Goal: Task Accomplishment & Management: Use online tool/utility

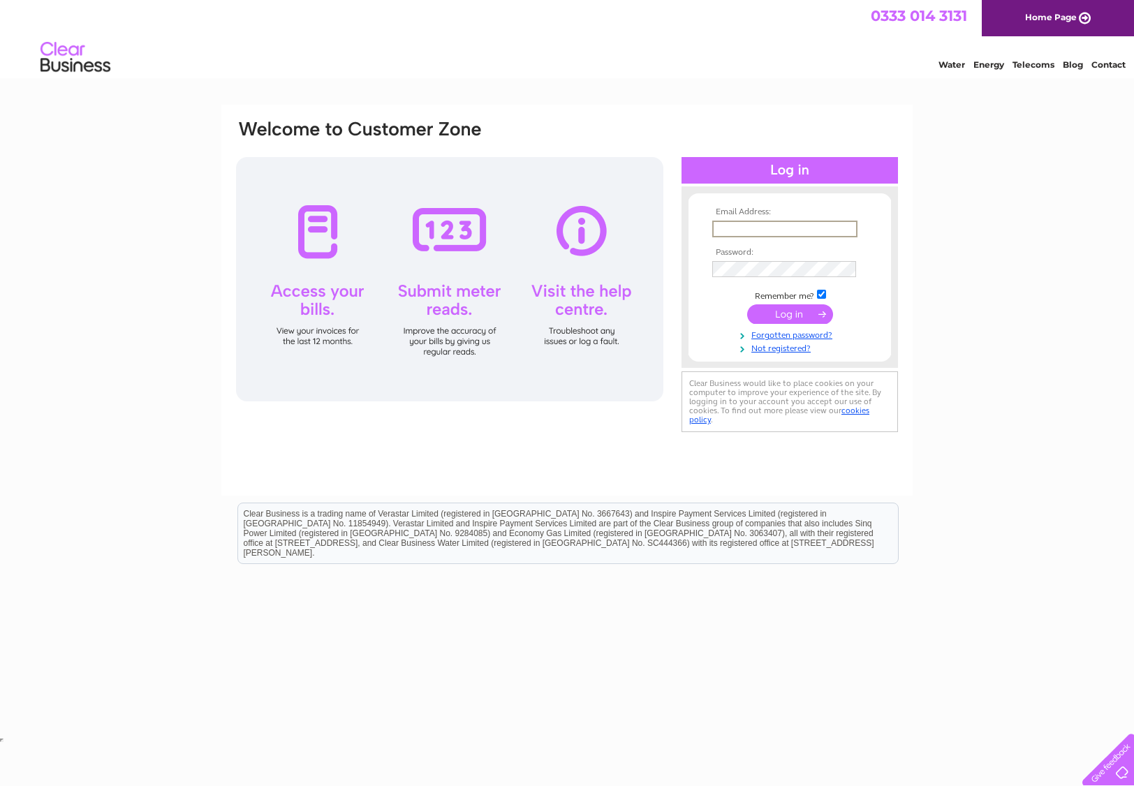
type input "[EMAIL_ADDRESS][DOMAIN_NAME]"
click at [790, 313] on input "submit" at bounding box center [790, 314] width 86 height 20
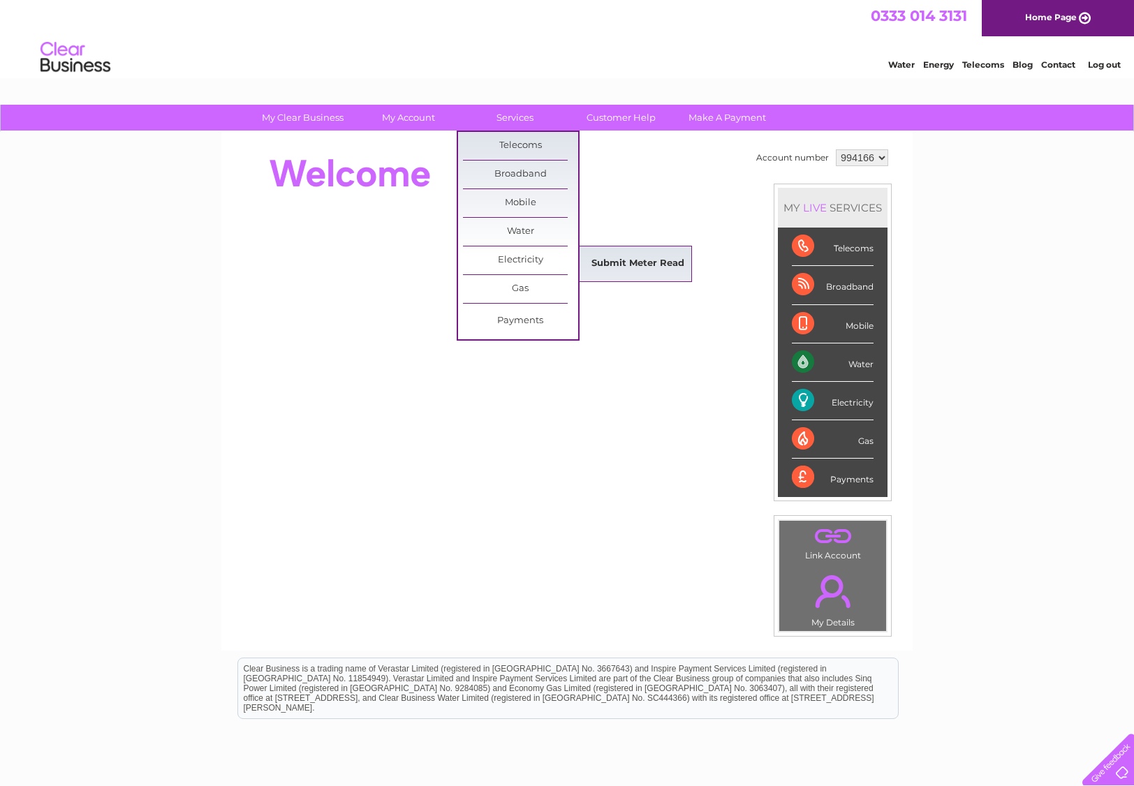
click at [605, 258] on link "Submit Meter Read" at bounding box center [637, 264] width 115 height 28
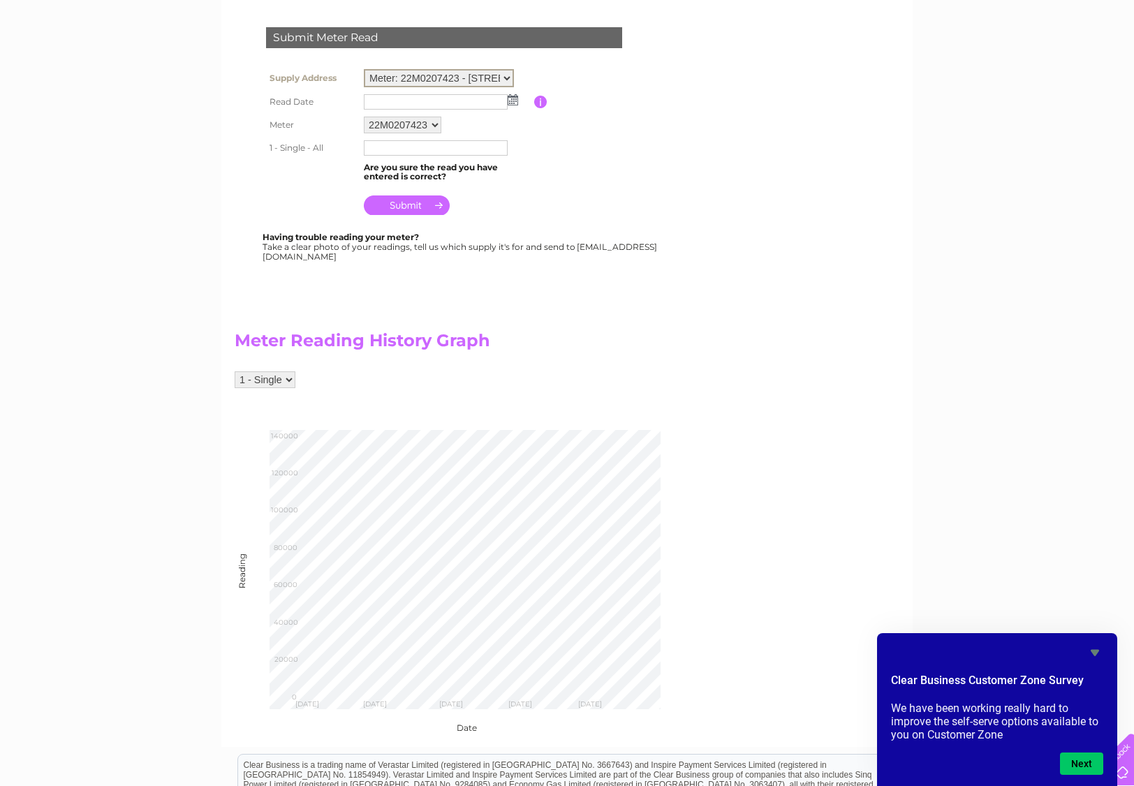
scroll to position [230, 0]
click at [514, 96] on img at bounding box center [513, 98] width 10 height 11
click at [443, 154] on link "1" at bounding box center [443, 158] width 22 height 14
type input "2025/10/01"
click at [445, 145] on input "text" at bounding box center [436, 147] width 145 height 17
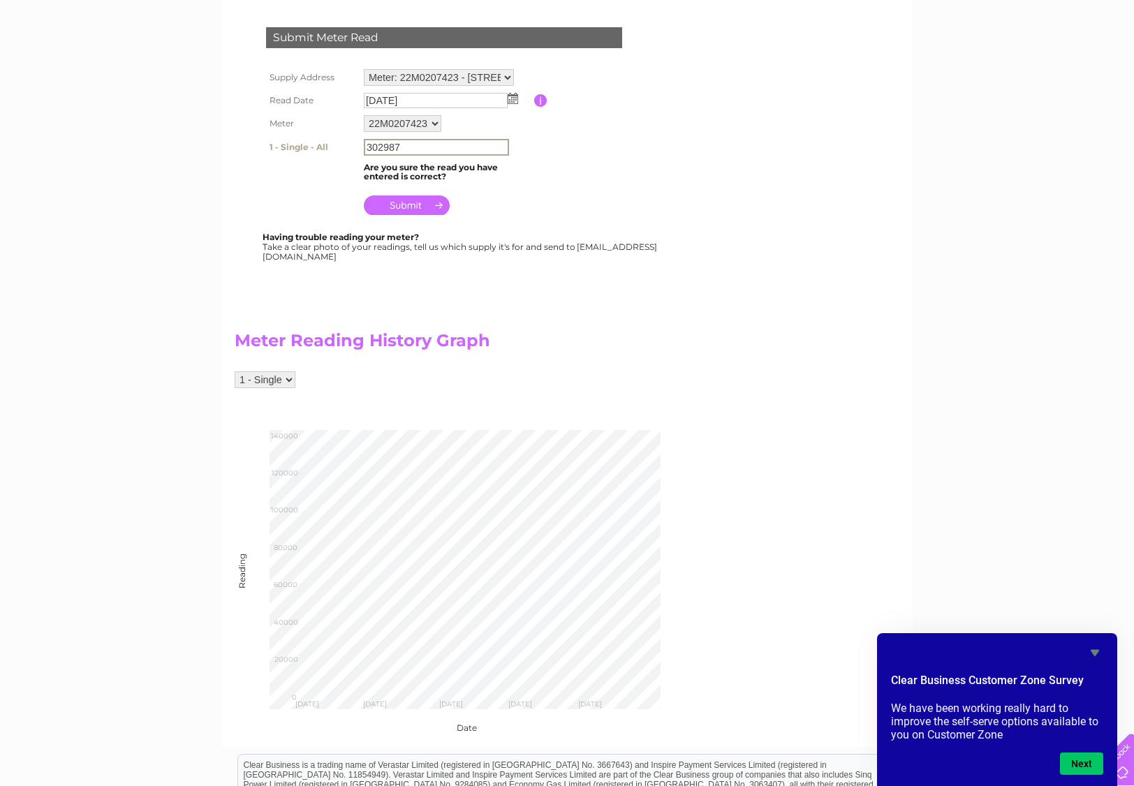
type input "302987"
click at [501, 184] on td at bounding box center [447, 201] width 174 height 34
click at [424, 198] on input "submit" at bounding box center [407, 204] width 86 height 20
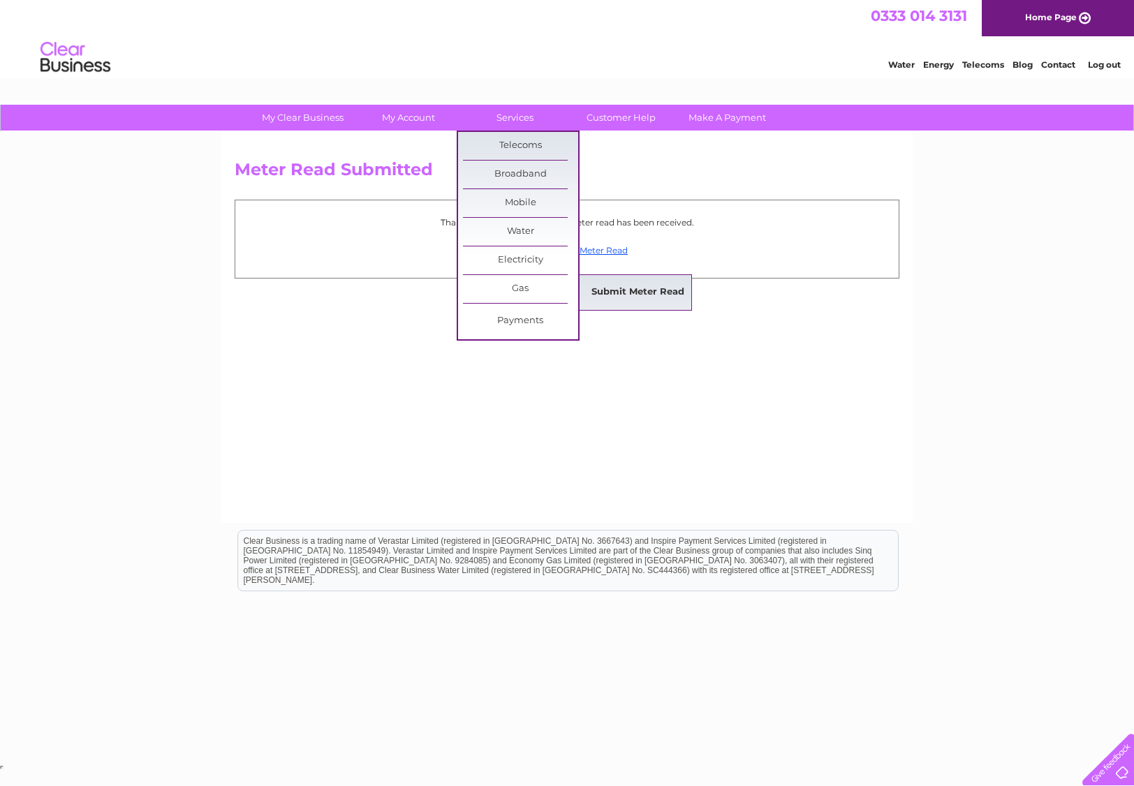
click at [598, 300] on link "Submit Meter Read" at bounding box center [637, 293] width 115 height 28
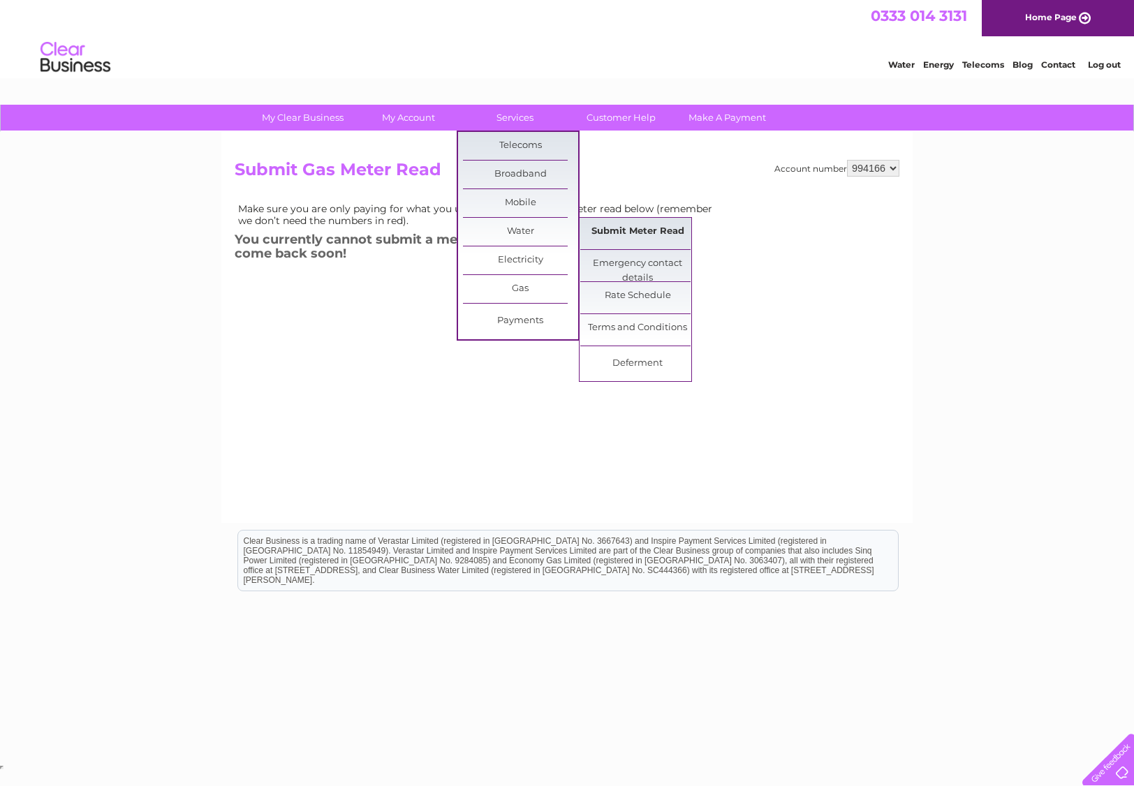
click at [607, 224] on link "Submit Meter Read" at bounding box center [637, 232] width 115 height 28
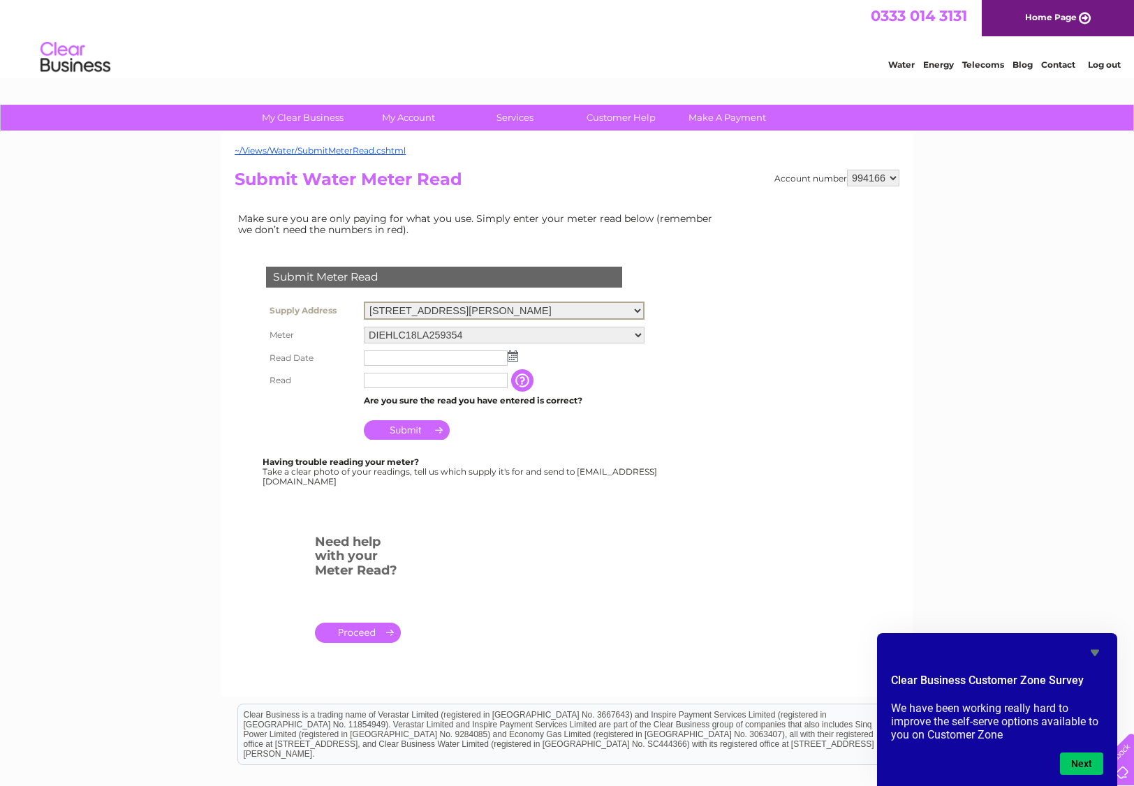
select select "543934"
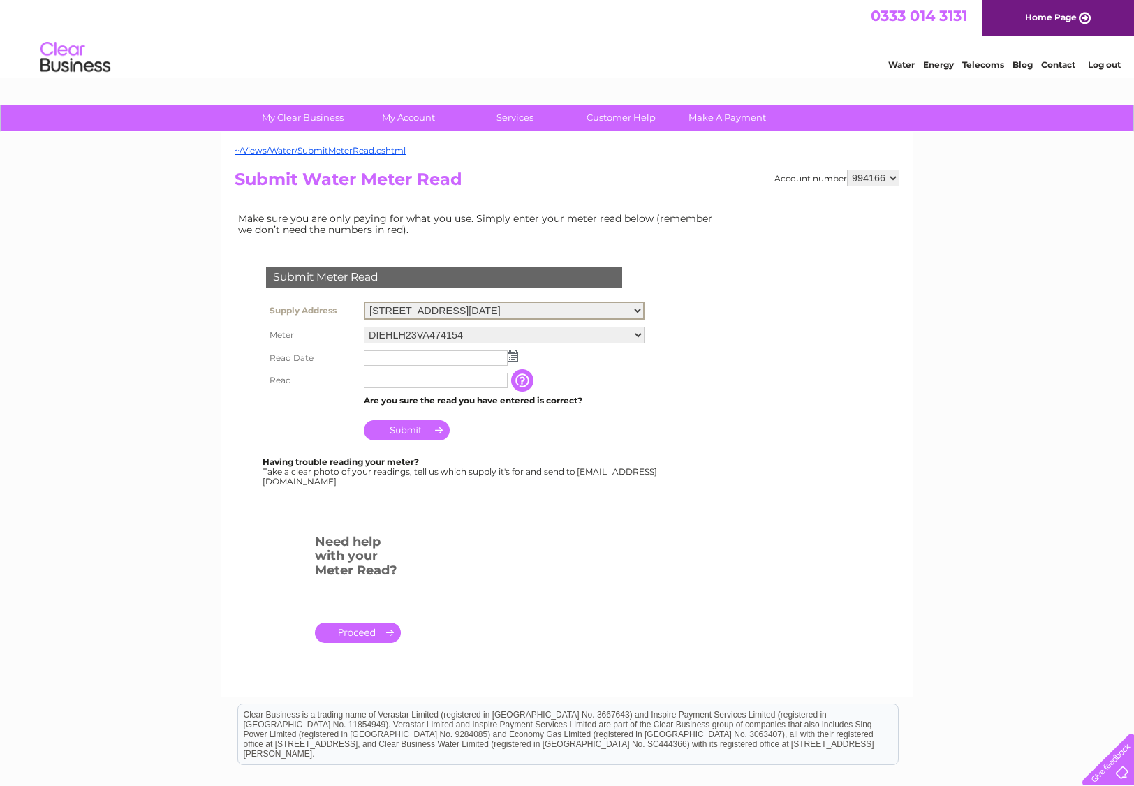
select select "543932"
click at [481, 351] on input "text" at bounding box center [436, 357] width 145 height 17
click at [509, 350] on img at bounding box center [514, 355] width 10 height 11
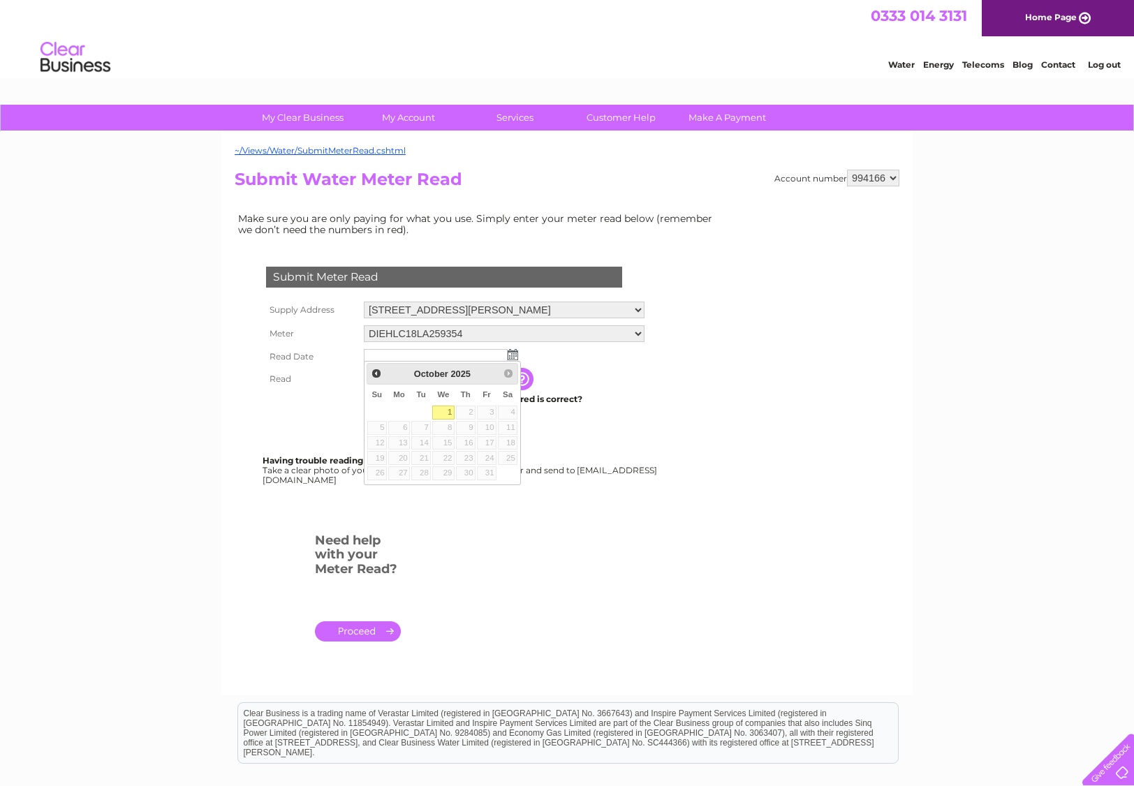
click at [444, 411] on link "1" at bounding box center [443, 413] width 22 height 14
type input "2025/10/01"
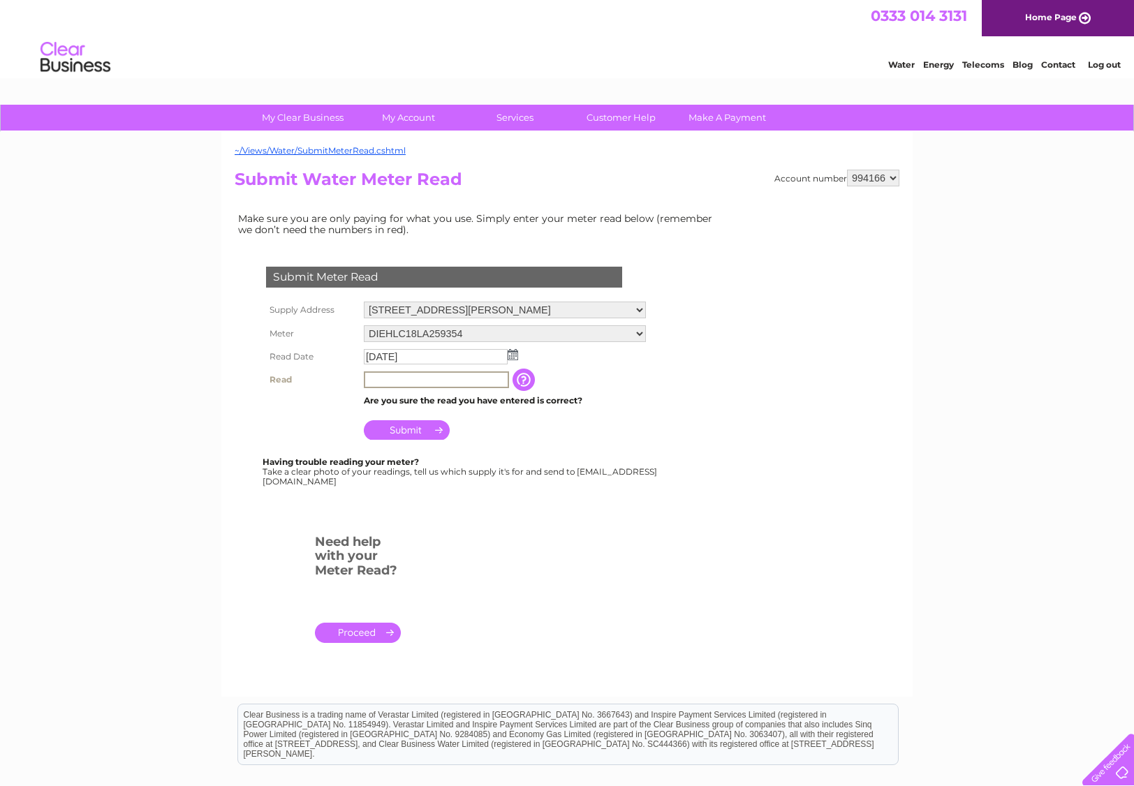
click at [450, 378] on input "text" at bounding box center [436, 379] width 145 height 17
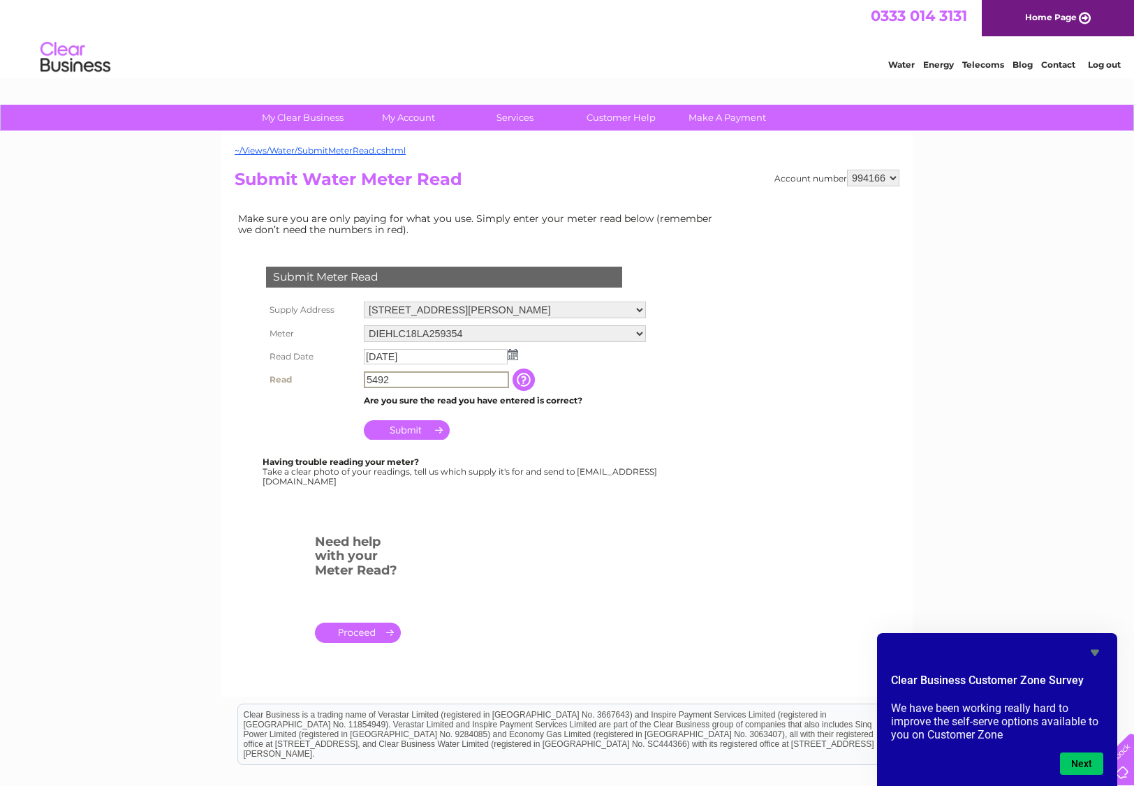
click at [526, 383] on input "button" at bounding box center [524, 380] width 25 height 22
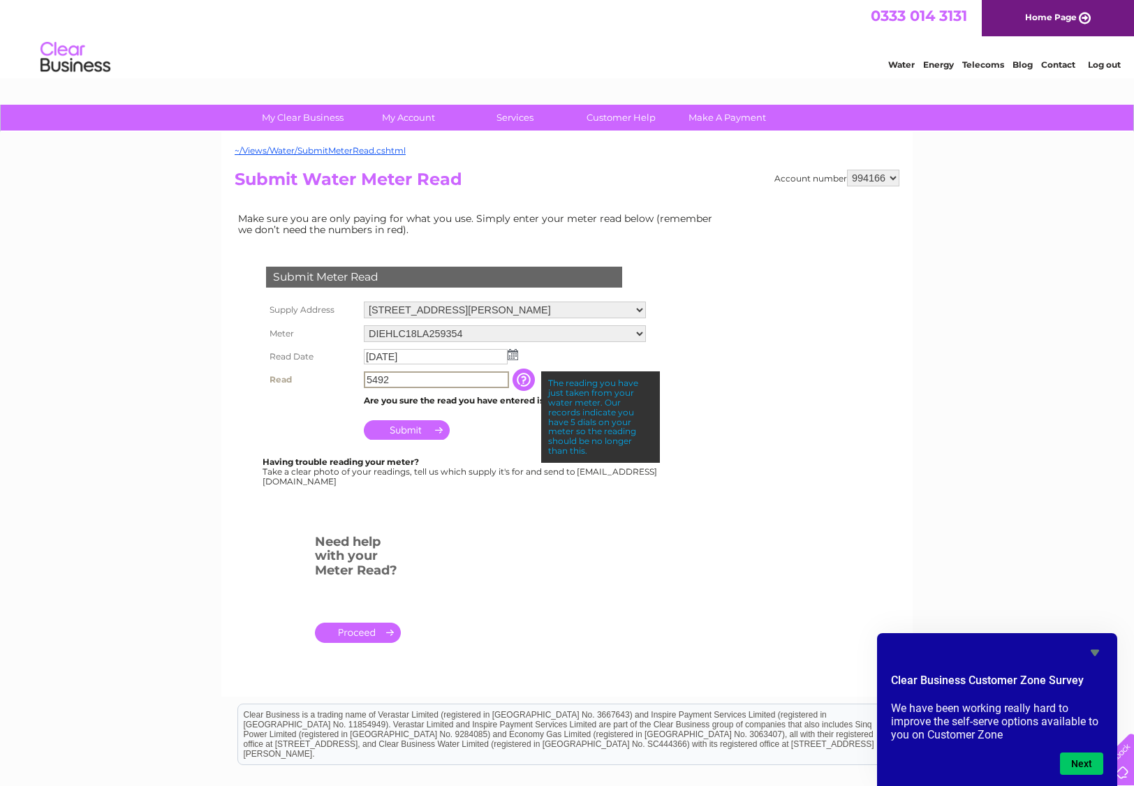
click at [365, 376] on input "5492" at bounding box center [436, 379] width 145 height 17
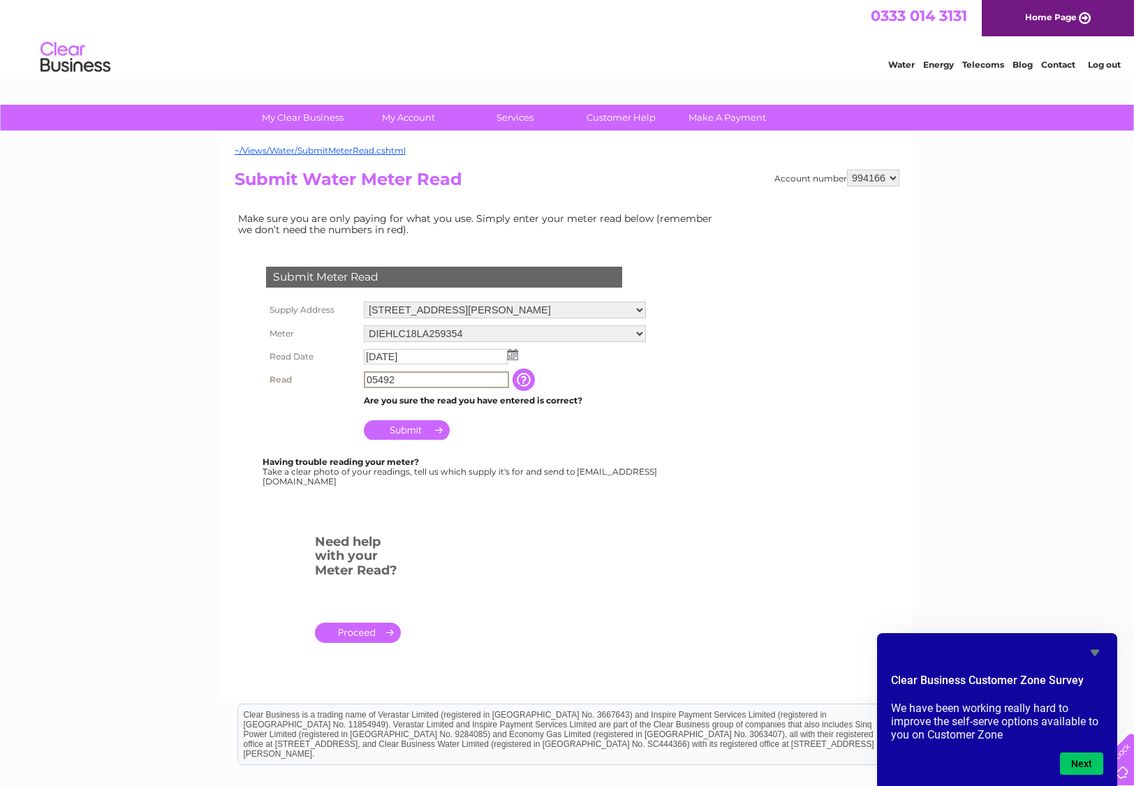
type input "05492"
click at [484, 418] on td "Submit" at bounding box center [504, 425] width 288 height 34
click at [419, 423] on input "Submit" at bounding box center [407, 429] width 86 height 20
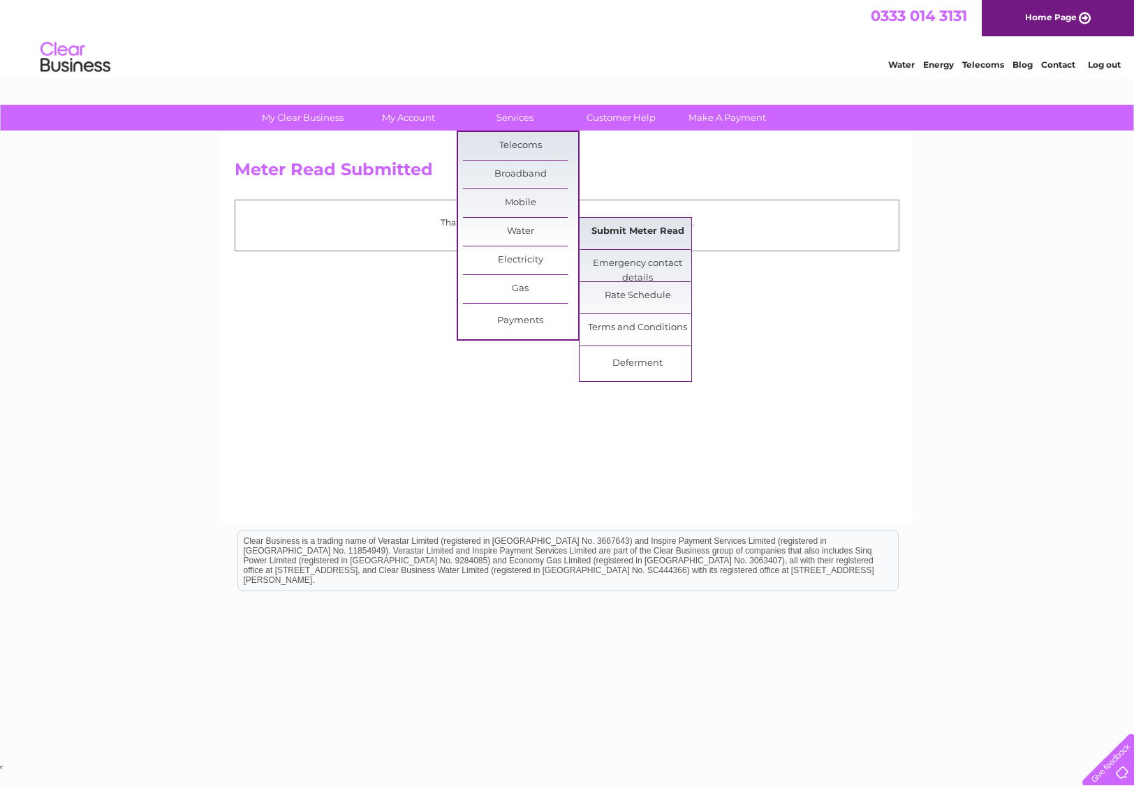
click at [612, 232] on link "Submit Meter Read" at bounding box center [637, 232] width 115 height 28
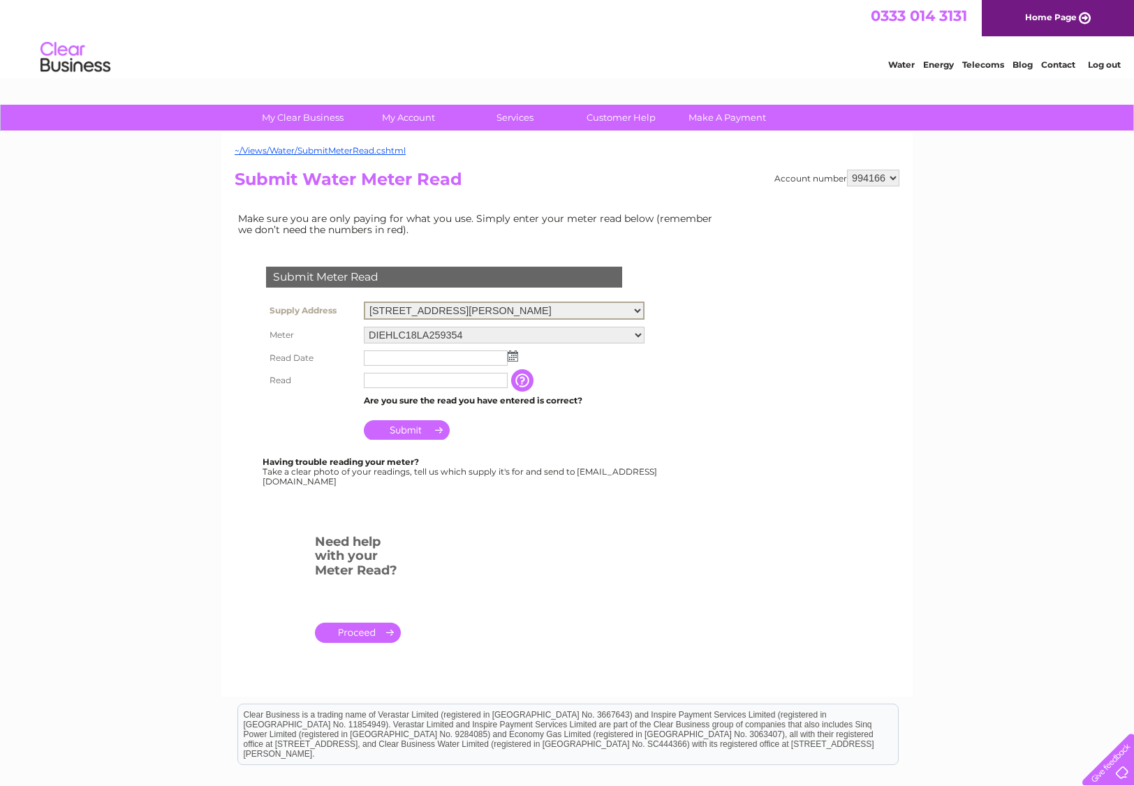
select select "543934"
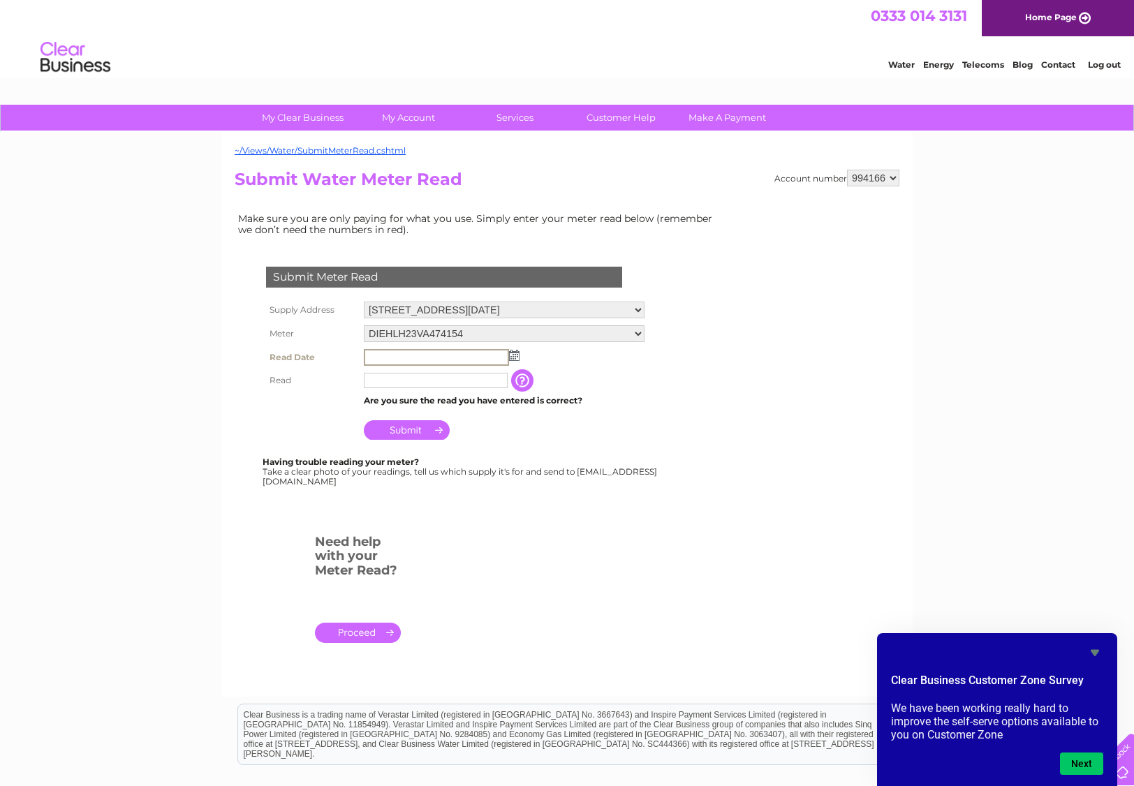
click at [404, 353] on input "text" at bounding box center [436, 357] width 145 height 17
click at [504, 349] on input "text" at bounding box center [436, 357] width 145 height 17
click at [514, 350] on img at bounding box center [514, 355] width 10 height 11
click at [448, 409] on link "1" at bounding box center [443, 413] width 22 height 14
type input "2025/10/01"
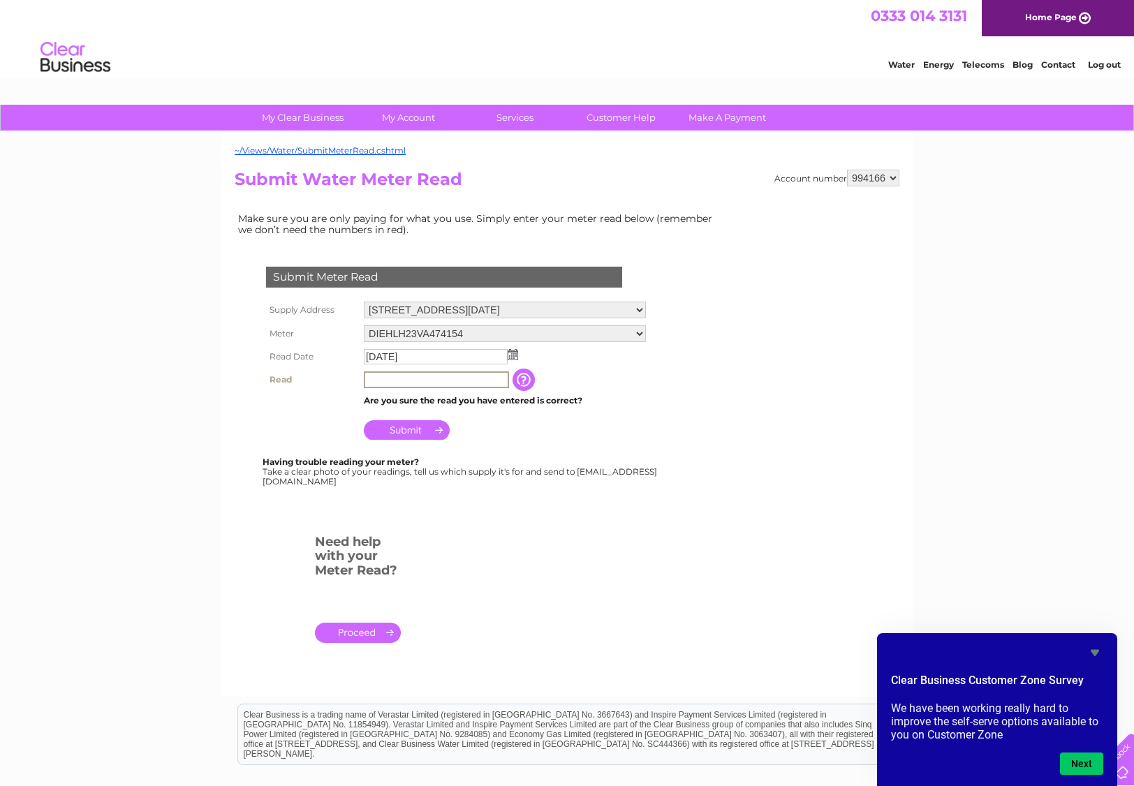
click at [446, 378] on input "text" at bounding box center [436, 379] width 145 height 17
type input "00227"
click at [408, 425] on input "Submit" at bounding box center [407, 429] width 86 height 20
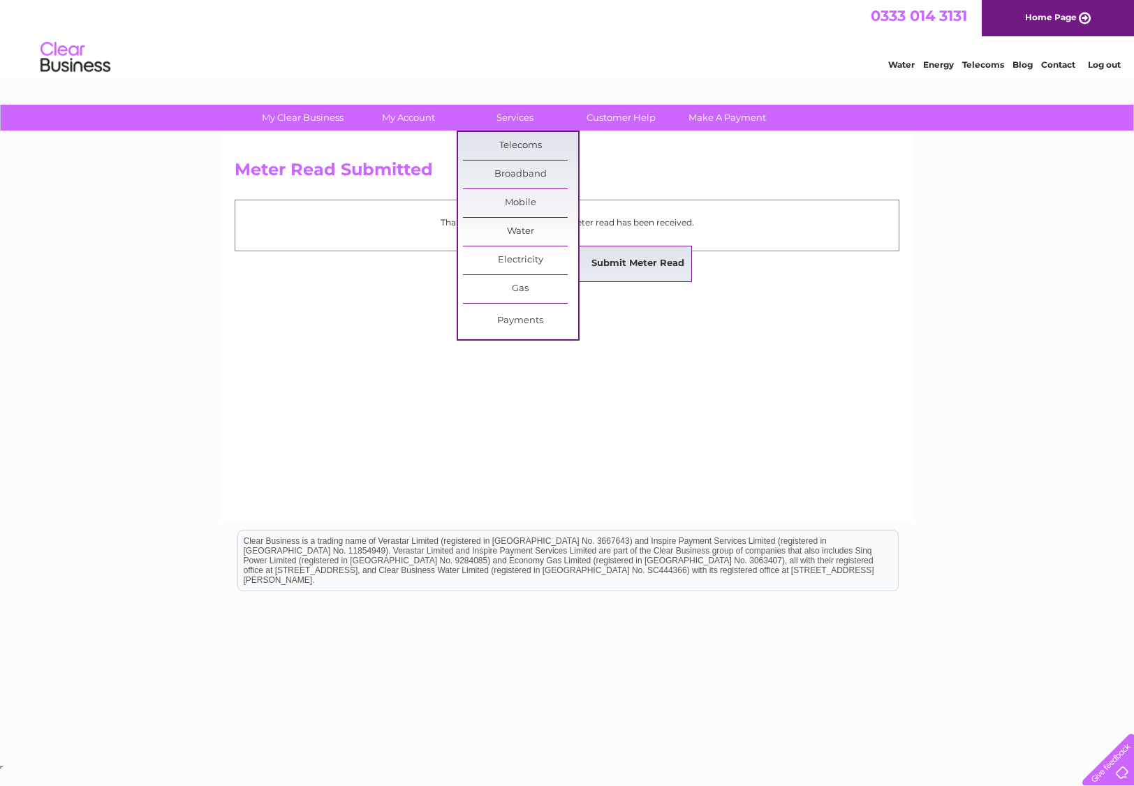
click at [614, 263] on link "Submit Meter Read" at bounding box center [637, 264] width 115 height 28
